Goal: Transaction & Acquisition: Purchase product/service

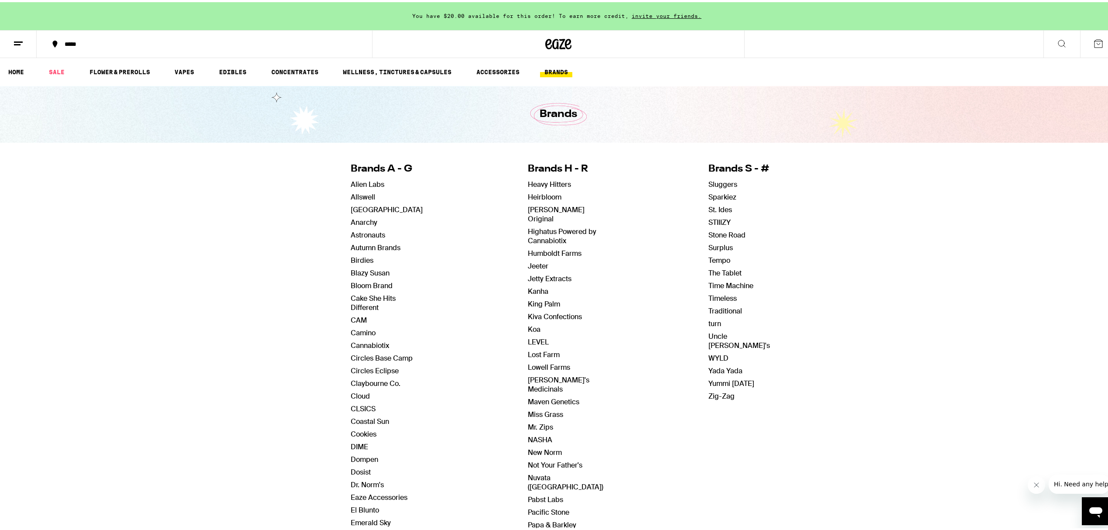
scroll to position [58, 0]
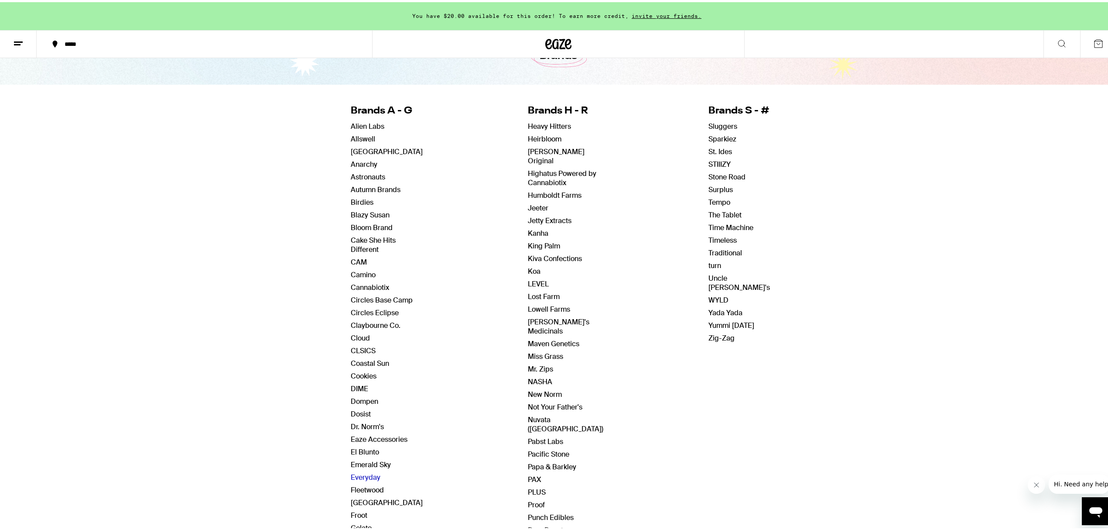
click at [366, 479] on link "Everyday" at bounding box center [366, 474] width 30 height 9
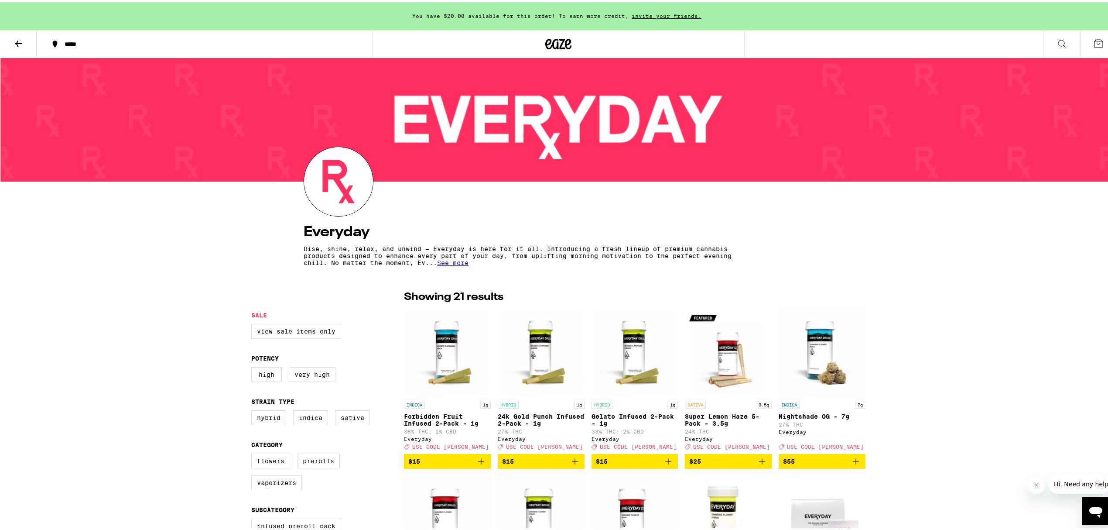
click at [305, 465] on label "Prerolls" at bounding box center [318, 458] width 43 height 15
click at [253, 453] on input "Prerolls" at bounding box center [253, 452] width 0 height 0
click at [305, 465] on label "Prerolls" at bounding box center [318, 458] width 43 height 15
click at [253, 453] on input "Prerolls" at bounding box center [253, 452] width 0 height 0
click at [305, 465] on label "Prerolls" at bounding box center [318, 458] width 43 height 15
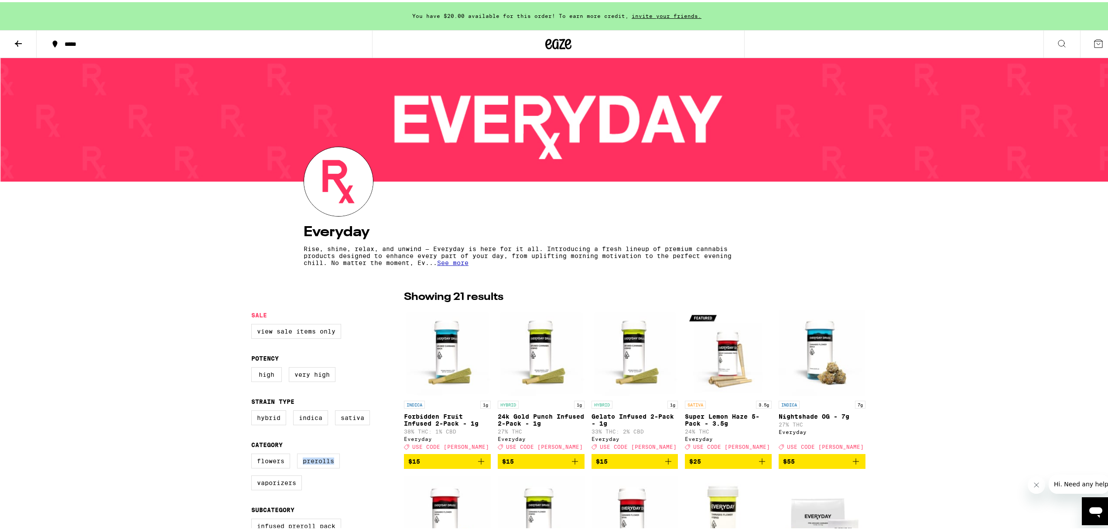
click at [253, 453] on input "Prerolls" at bounding box center [253, 452] width 0 height 0
checkbox input "true"
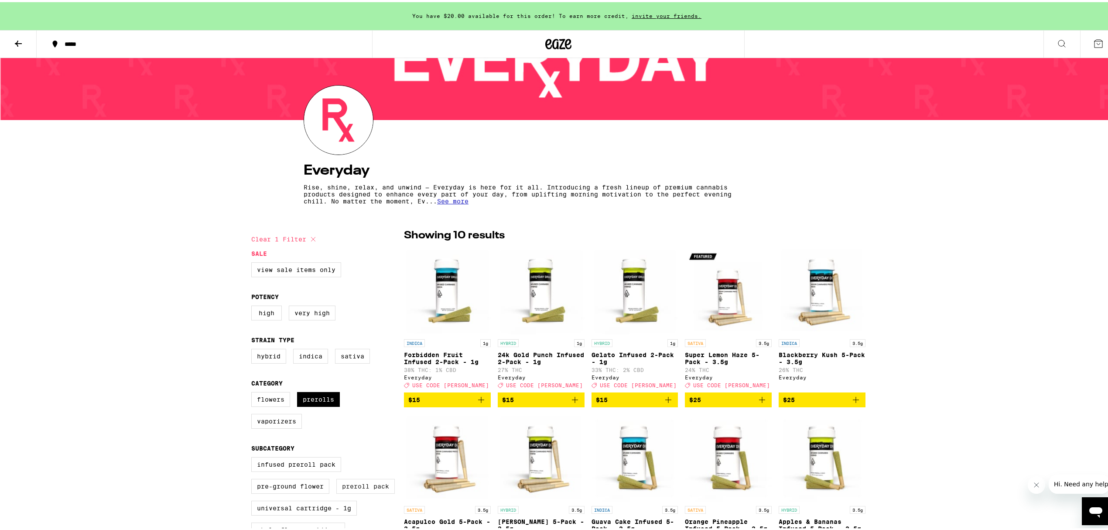
scroll to position [175, 0]
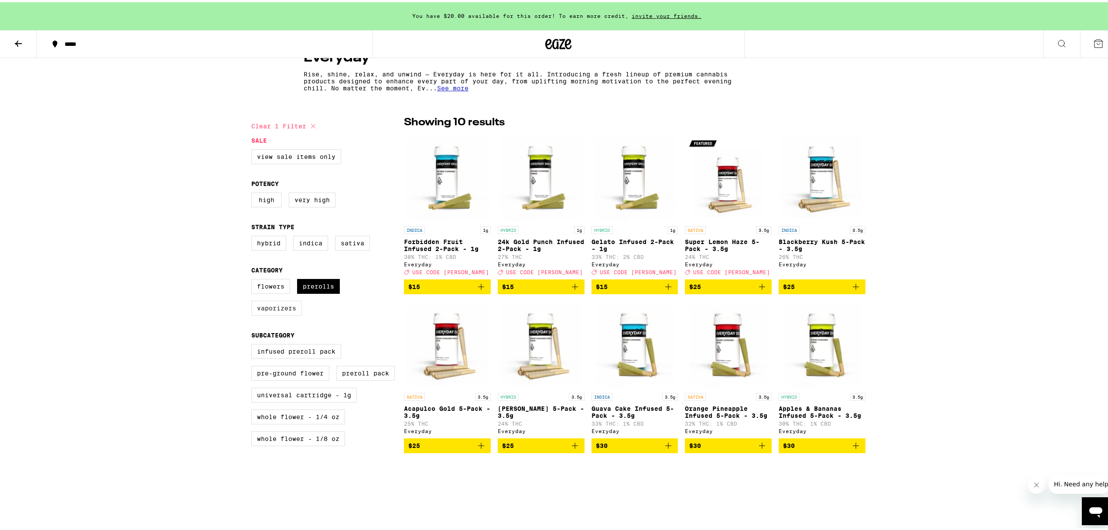
click at [256, 313] on label "Vaporizers" at bounding box center [276, 305] width 51 height 15
click at [253, 278] on input "Vaporizers" at bounding box center [253, 278] width 0 height 0
checkbox input "true"
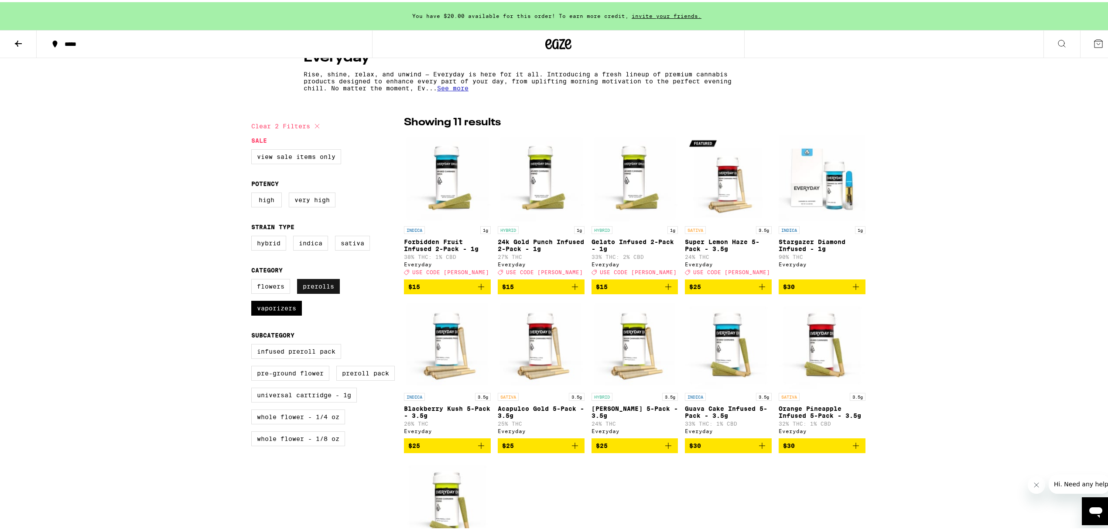
click at [318, 289] on label "Prerolls" at bounding box center [318, 284] width 43 height 15
click at [253, 278] on input "Prerolls" at bounding box center [253, 278] width 0 height 0
checkbox input "false"
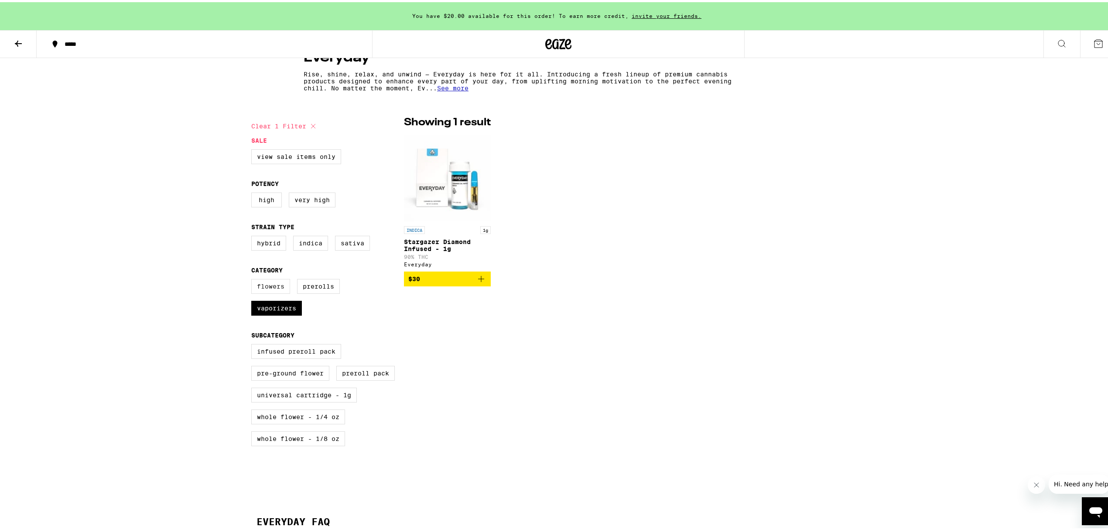
click at [274, 291] on label "Flowers" at bounding box center [270, 284] width 39 height 15
click at [253, 278] on input "Flowers" at bounding box center [253, 278] width 0 height 0
checkbox input "true"
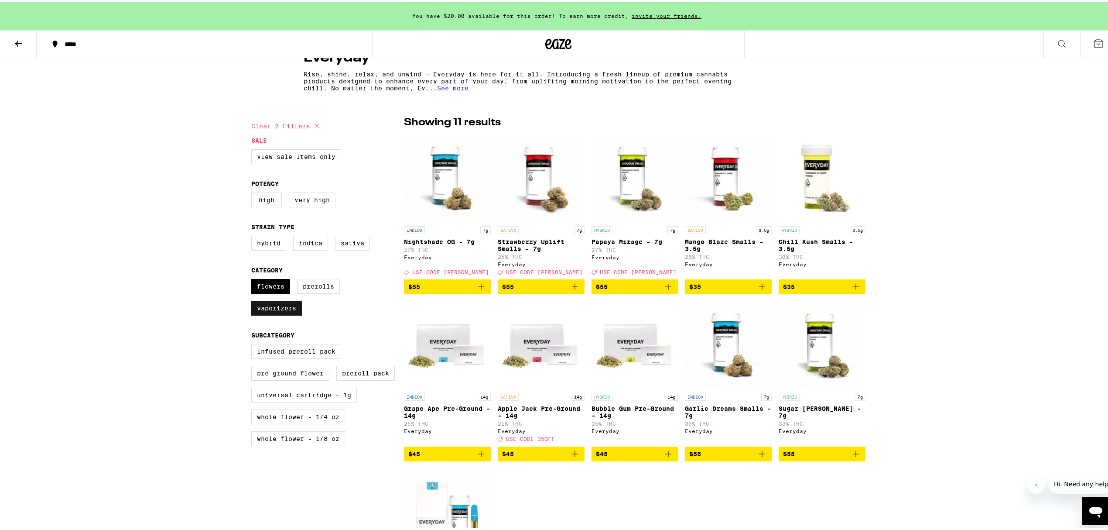
click at [268, 313] on label "Vaporizers" at bounding box center [276, 305] width 51 height 15
click at [253, 278] on input "Vaporizers" at bounding box center [253, 278] width 0 height 0
checkbox input "false"
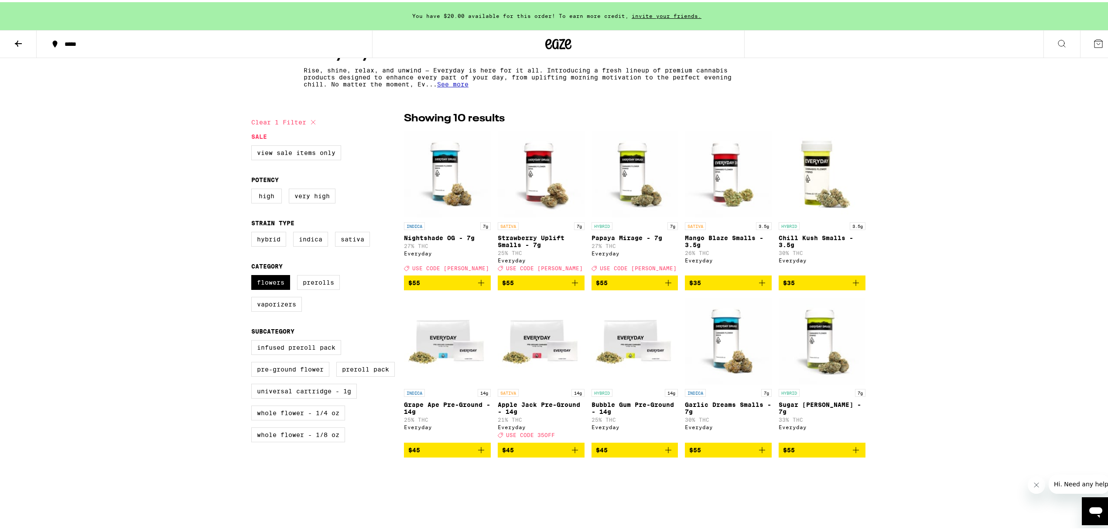
scroll to position [116, 0]
